Goal: Task Accomplishment & Management: Manage account settings

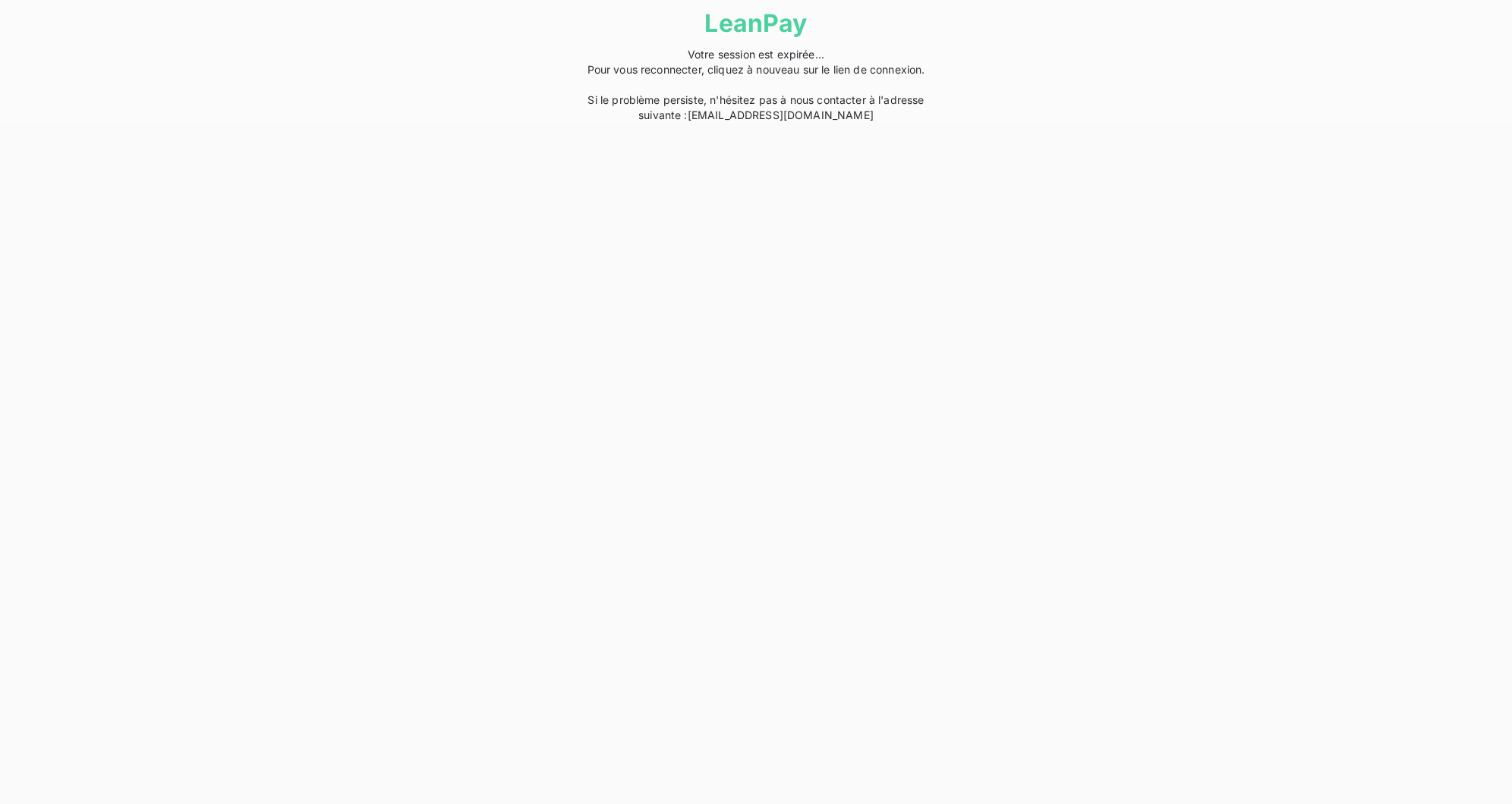
click at [755, 123] on html "LeanPay Votre session est expirée... Pour vous reconnecter, cliquez à nouveau s…" at bounding box center [756, 61] width 1512 height 123
